Goal: Task Accomplishment & Management: Manage account settings

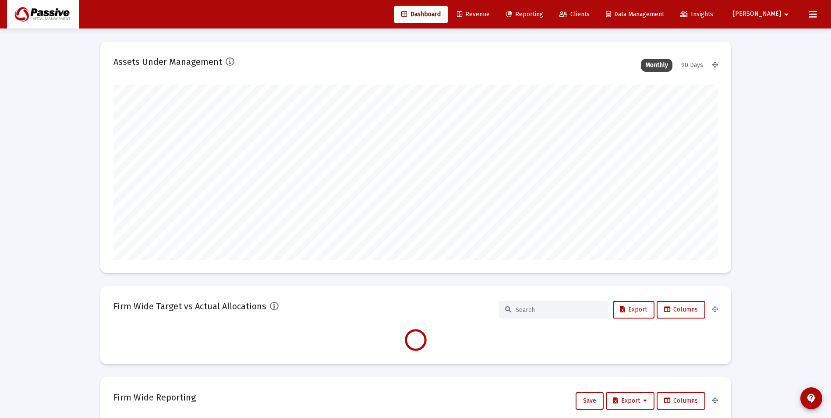
scroll to position [175, 605]
click at [809, 19] on button at bounding box center [814, 15] width 18 height 18
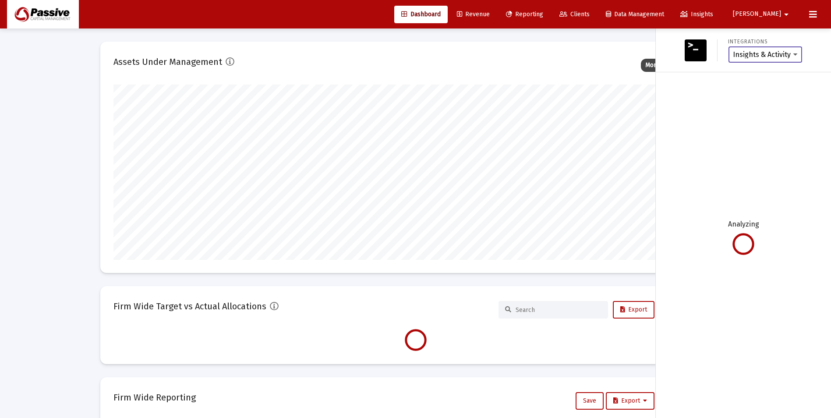
scroll to position [175, 326]
type input "[DATE]"
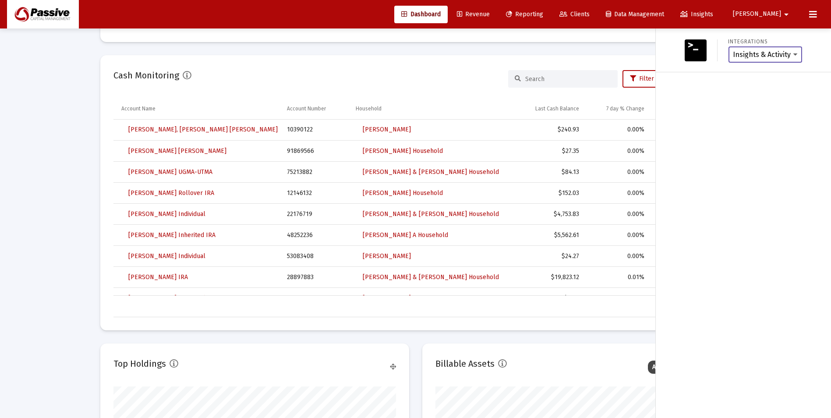
scroll to position [701, 0]
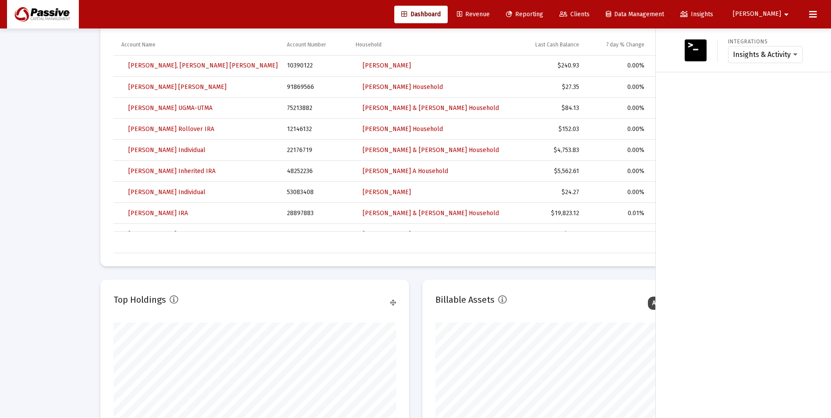
click at [802, 17] on button "[PERSON_NAME]" at bounding box center [763, 14] width 80 height 18
click at [814, 15] on div at bounding box center [415, 209] width 831 height 418
click at [813, 14] on icon at bounding box center [813, 14] width 8 height 11
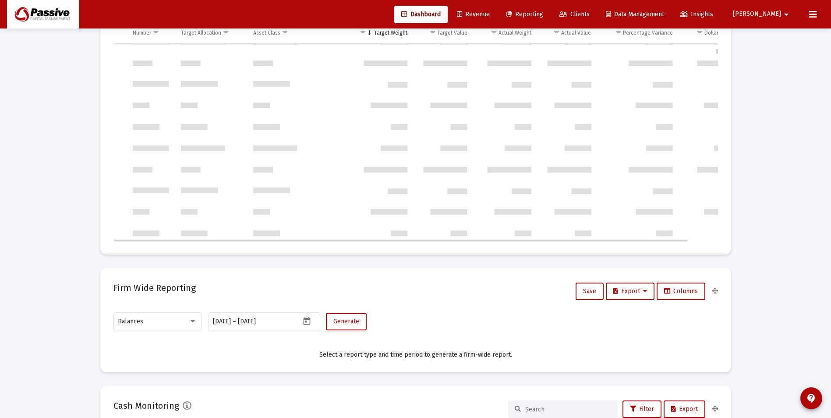
scroll to position [2735, 0]
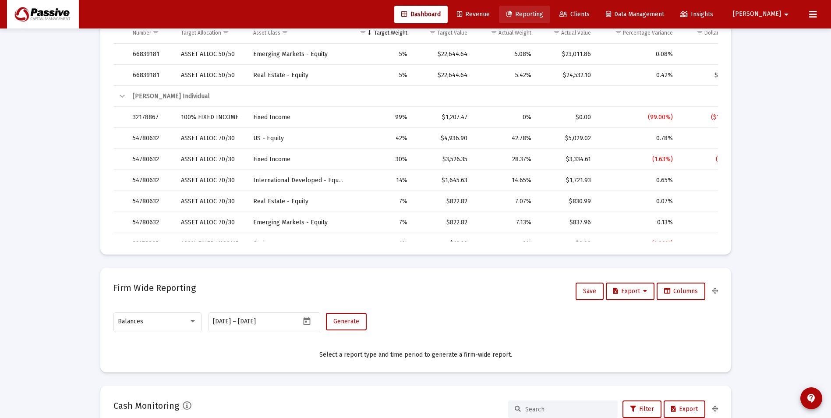
click at [550, 22] on link "Reporting" at bounding box center [524, 15] width 51 height 18
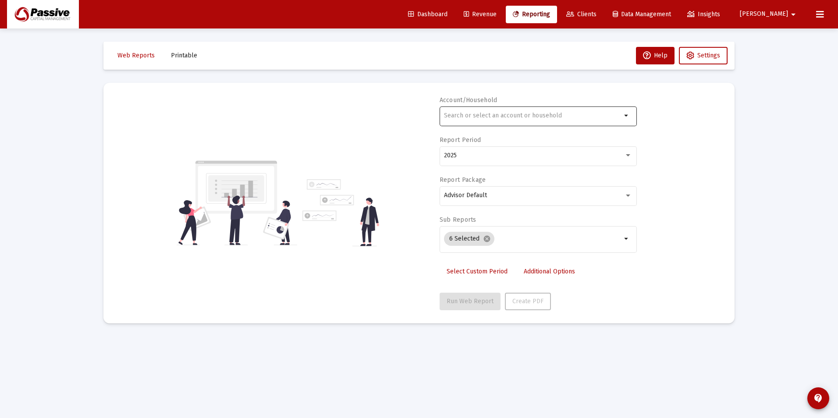
click at [500, 116] on input "text" at bounding box center [532, 115] width 177 height 7
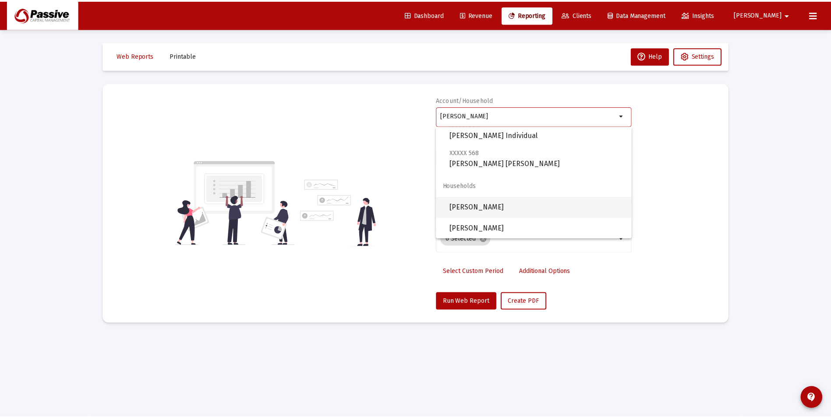
scroll to position [28, 0]
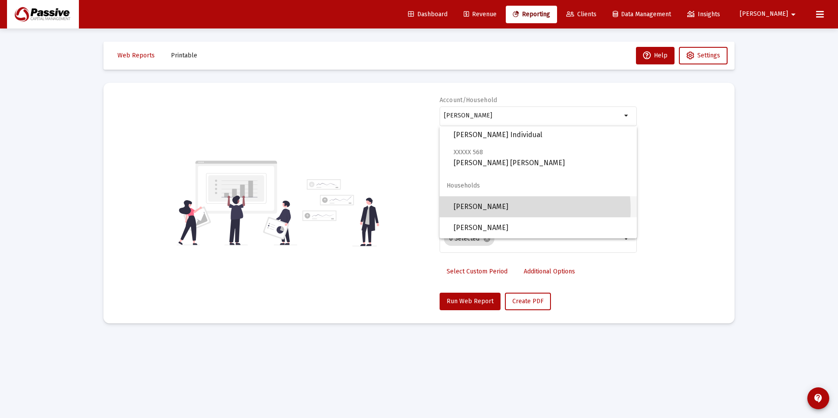
click at [512, 209] on span "[PERSON_NAME]" at bounding box center [542, 206] width 176 height 21
type input "[PERSON_NAME]"
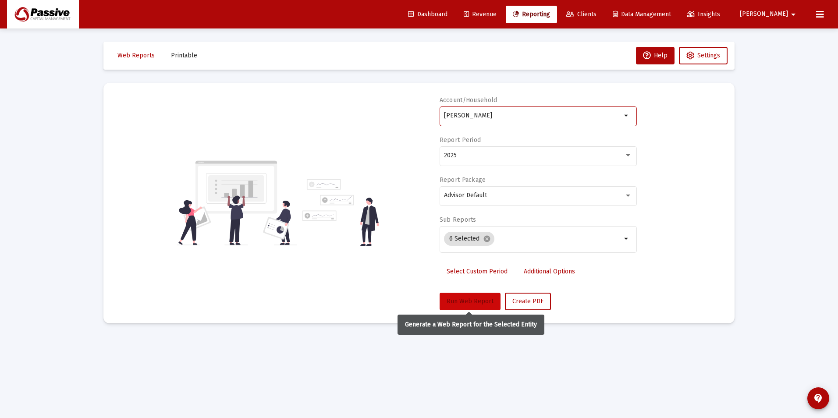
click at [481, 295] on button "Run Web Report" at bounding box center [470, 302] width 61 height 18
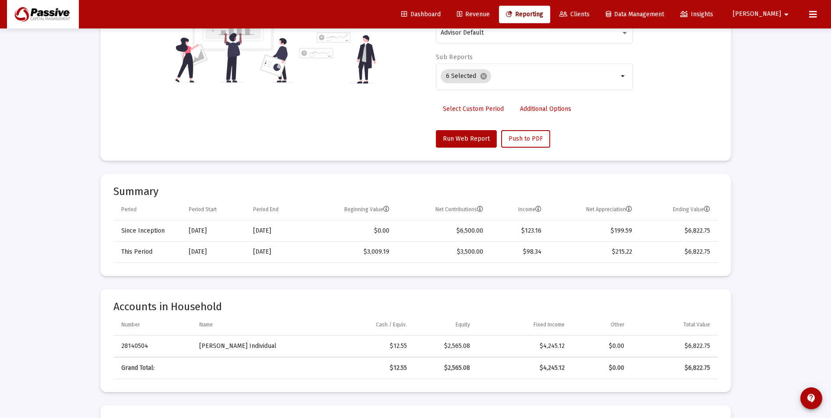
scroll to position [0, 0]
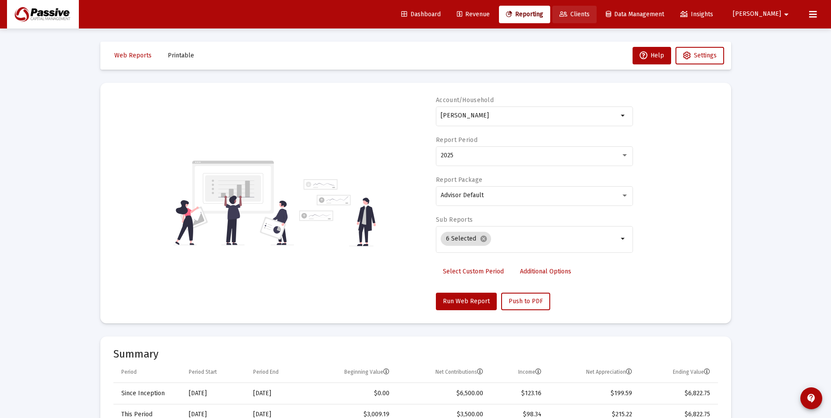
click at [590, 11] on span "Clients" at bounding box center [575, 14] width 30 height 7
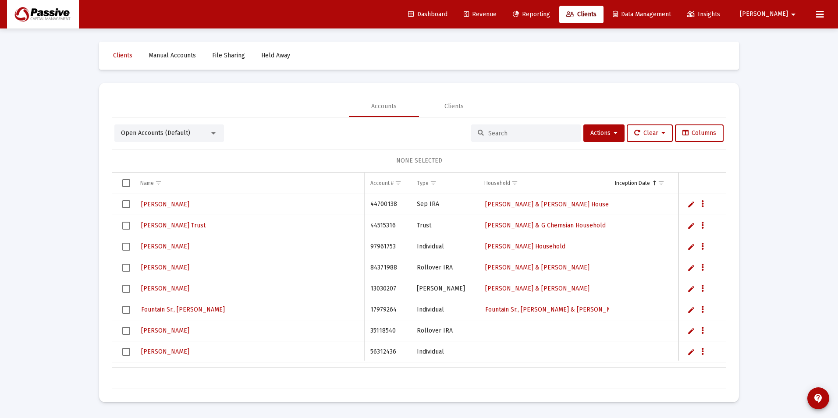
click at [511, 130] on input at bounding box center [531, 133] width 86 height 7
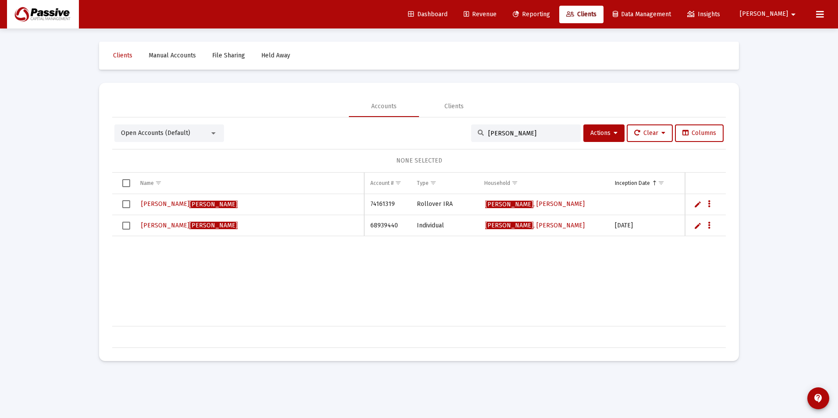
type input "[PERSON_NAME]"
click at [189, 203] on span "[PERSON_NAME]" at bounding box center [213, 204] width 48 height 7
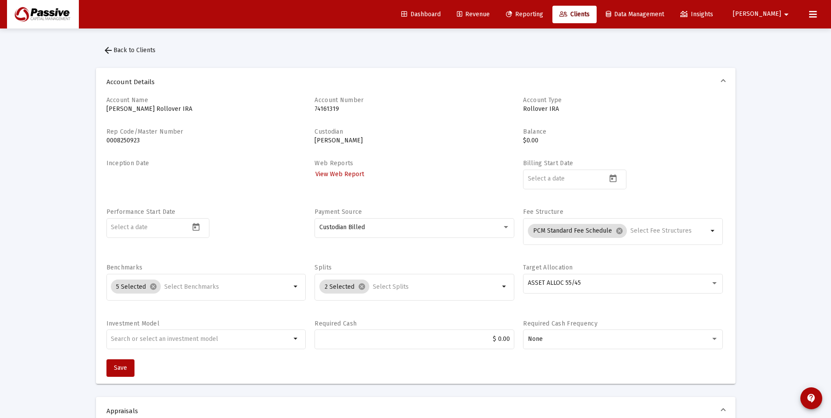
click at [490, 17] on span "Revenue" at bounding box center [473, 14] width 33 height 7
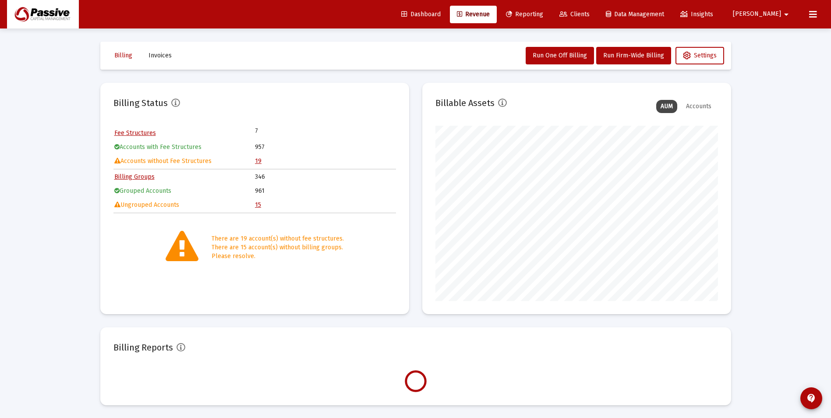
scroll to position [175, 283]
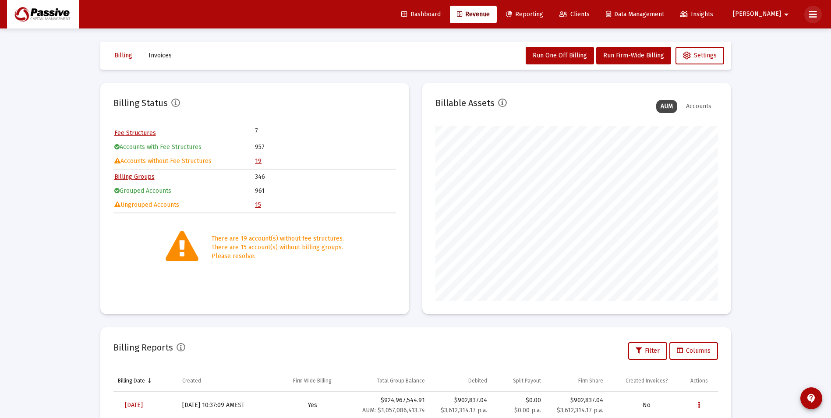
click at [809, 16] on button at bounding box center [814, 15] width 18 height 18
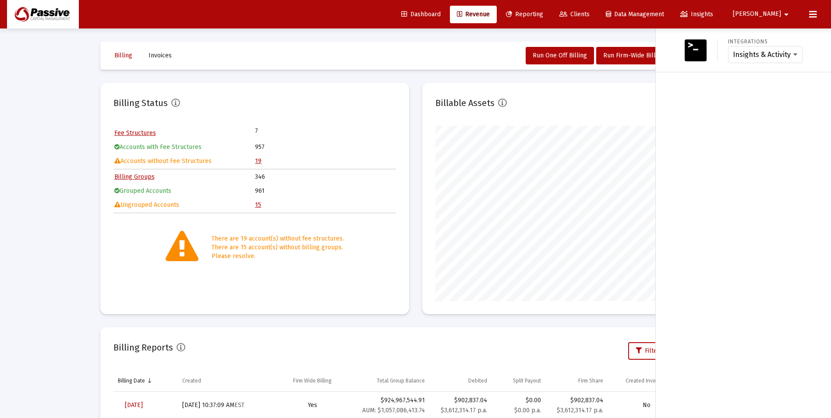
click at [786, 21] on mat-icon "arrow_drop_down" at bounding box center [786, 15] width 11 height 18
click at [784, 36] on span "Settings" at bounding box center [791, 37] width 26 height 21
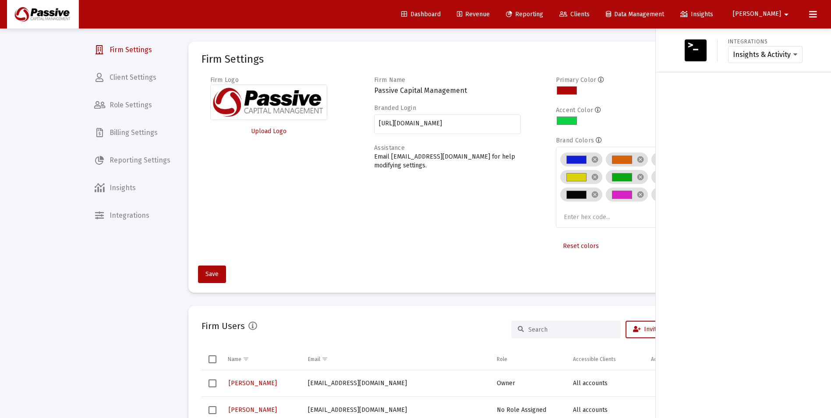
click at [138, 85] on div at bounding box center [415, 209] width 831 height 418
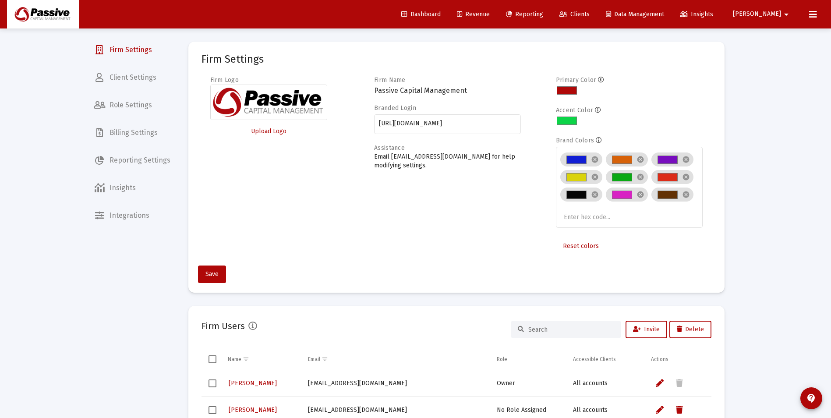
click at [138, 80] on div at bounding box center [415, 209] width 831 height 418
click at [136, 78] on span "Client Settings" at bounding box center [132, 77] width 90 height 21
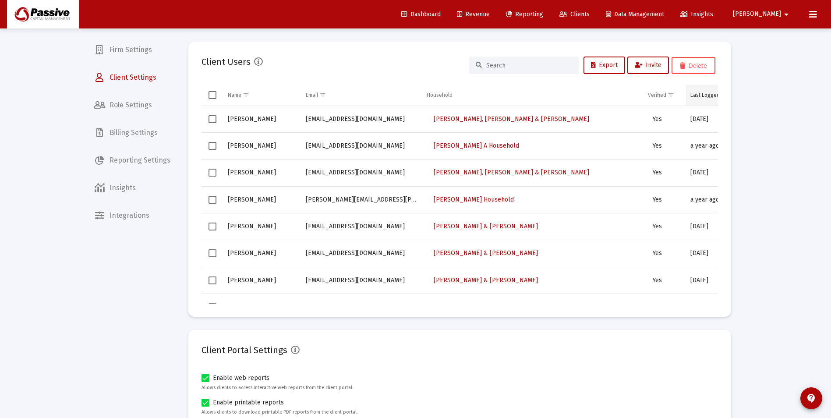
click at [695, 102] on td "Last Logged In" at bounding box center [717, 95] width 62 height 21
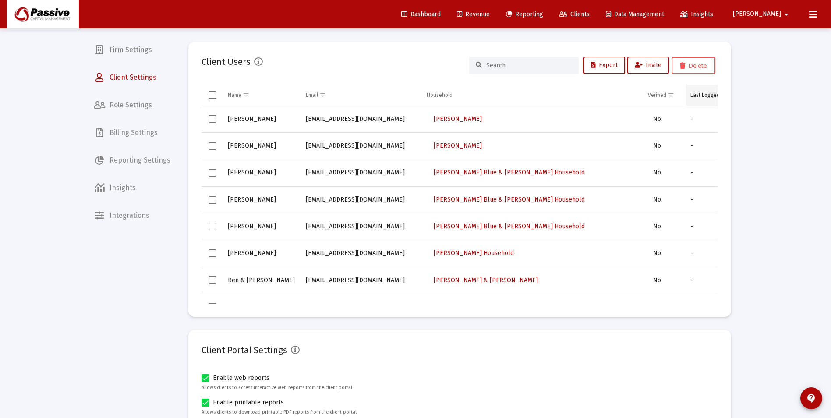
click at [696, 102] on td "Last Logged In" at bounding box center [717, 95] width 62 height 21
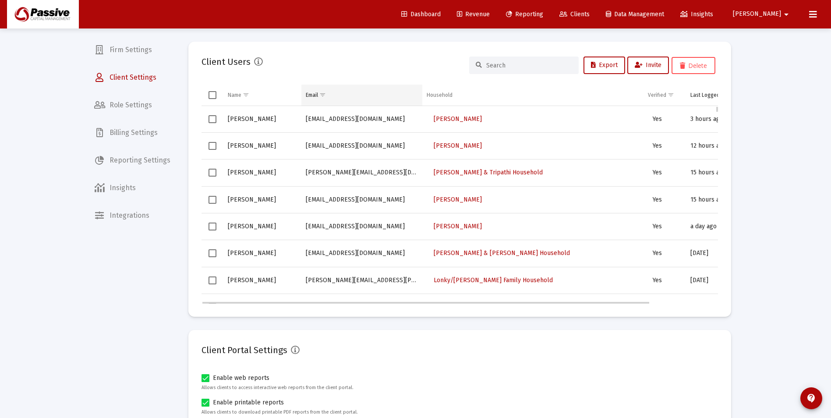
scroll to position [44, 0]
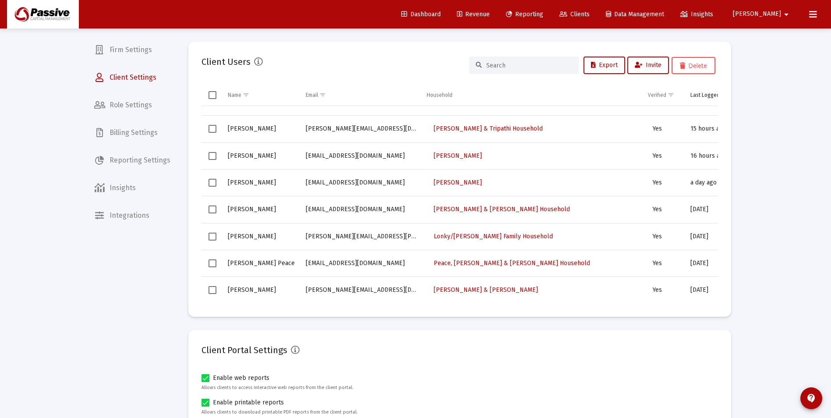
click at [774, 268] on div "Loading... Firm Settings Client Settings Role Settings Billing Settings Reporti…" at bounding box center [415, 279] width 831 height 559
